Goal: Navigation & Orientation: Find specific page/section

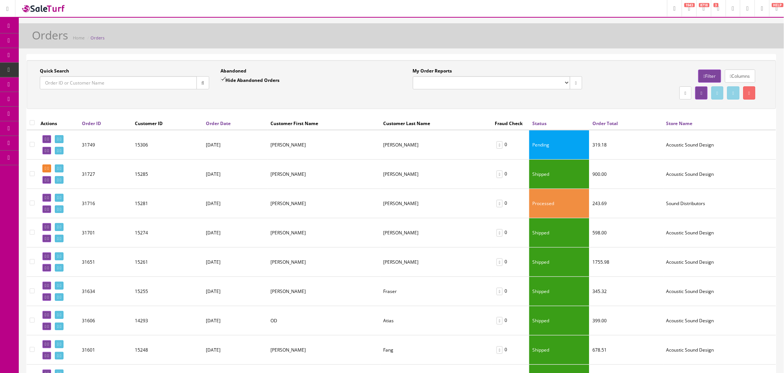
click at [100, 35] on link "Orders" at bounding box center [97, 38] width 14 height 6
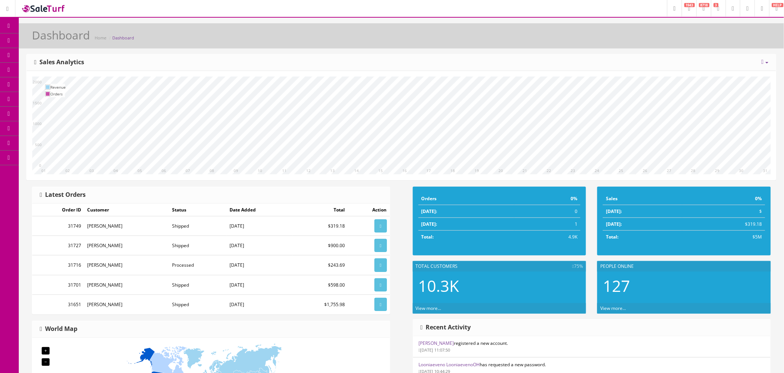
click at [51, 83] on span "Order List" at bounding box center [55, 84] width 21 height 6
